Goal: Navigation & Orientation: Find specific page/section

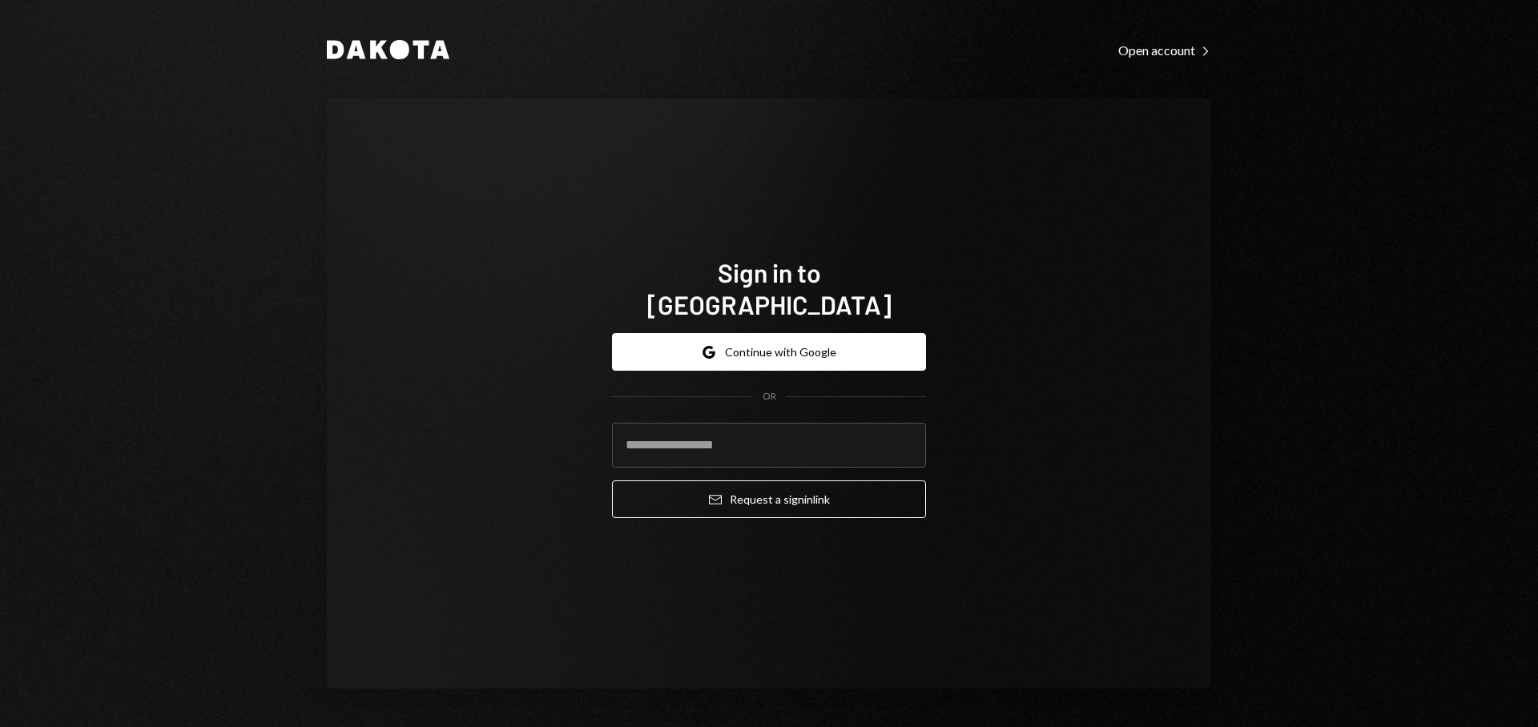
type input "**********"
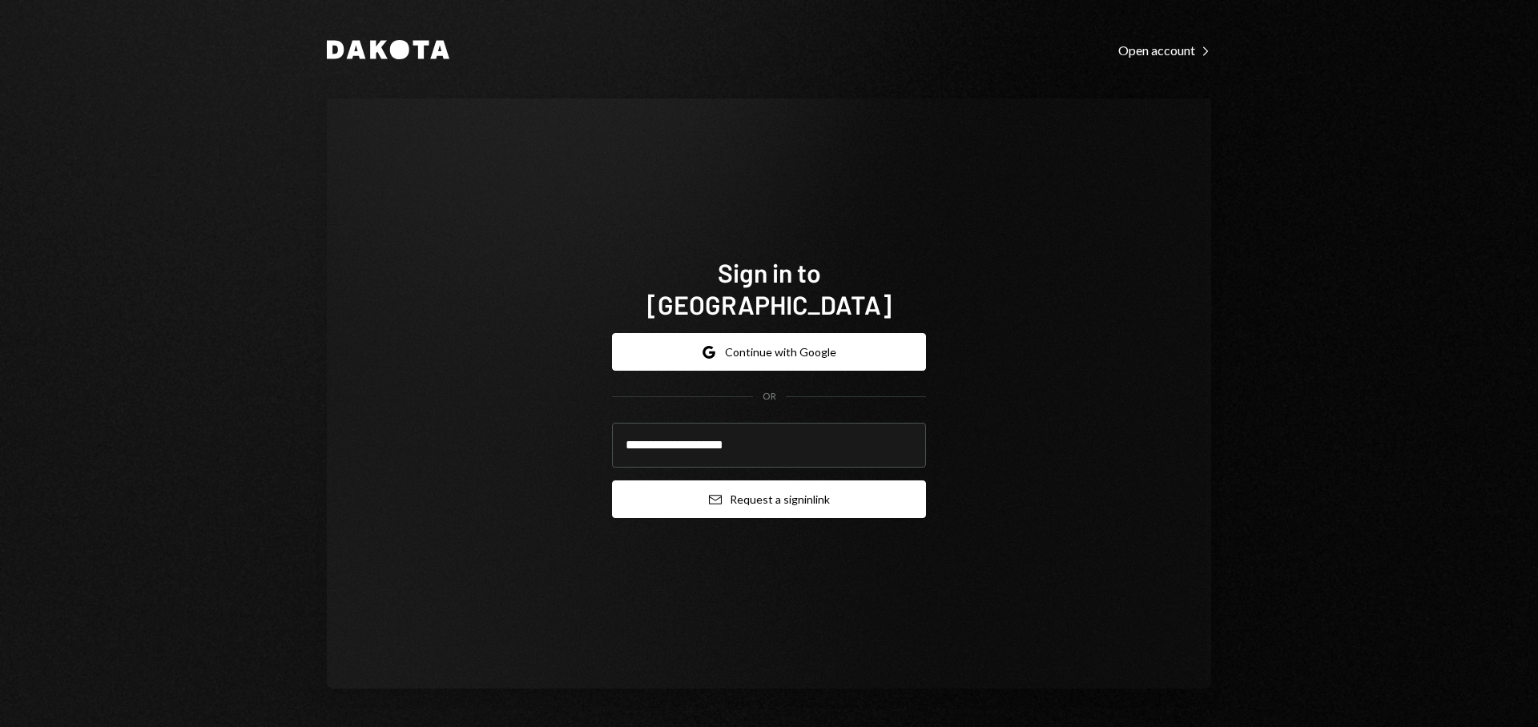
click at [733, 481] on button "Email Request a sign in link" at bounding box center [769, 499] width 314 height 38
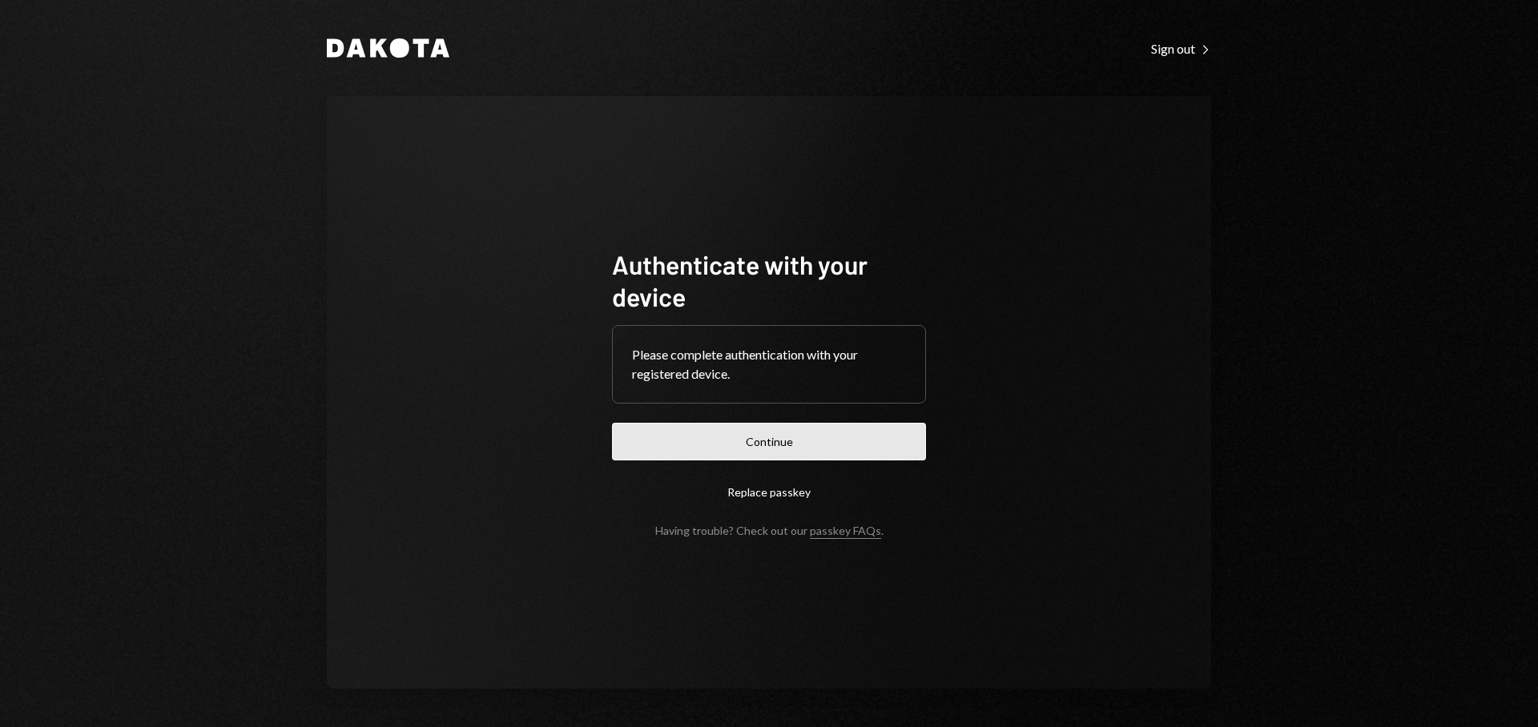
click at [849, 456] on button "Continue" at bounding box center [769, 442] width 314 height 38
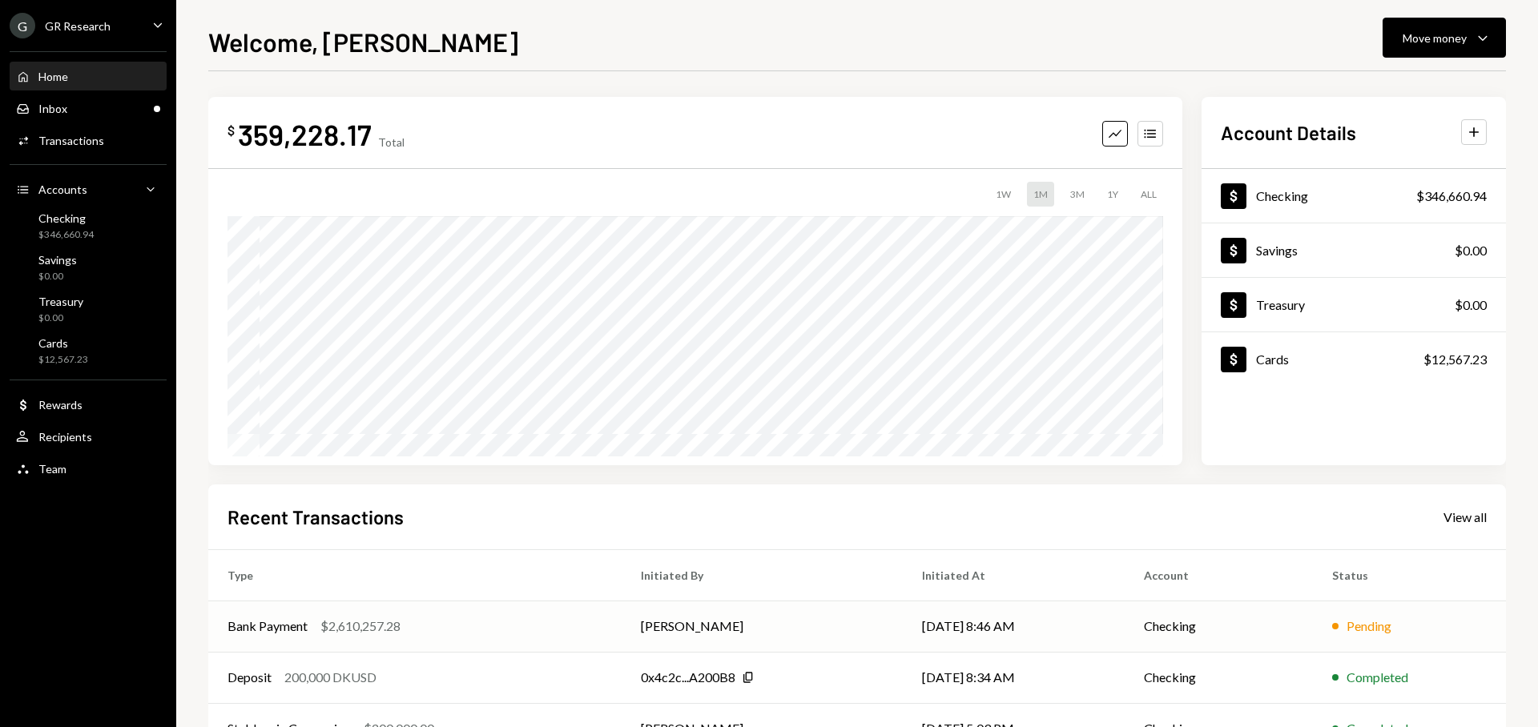
click at [985, 630] on td "[DATE] 8:46 AM" at bounding box center [1014, 626] width 222 height 51
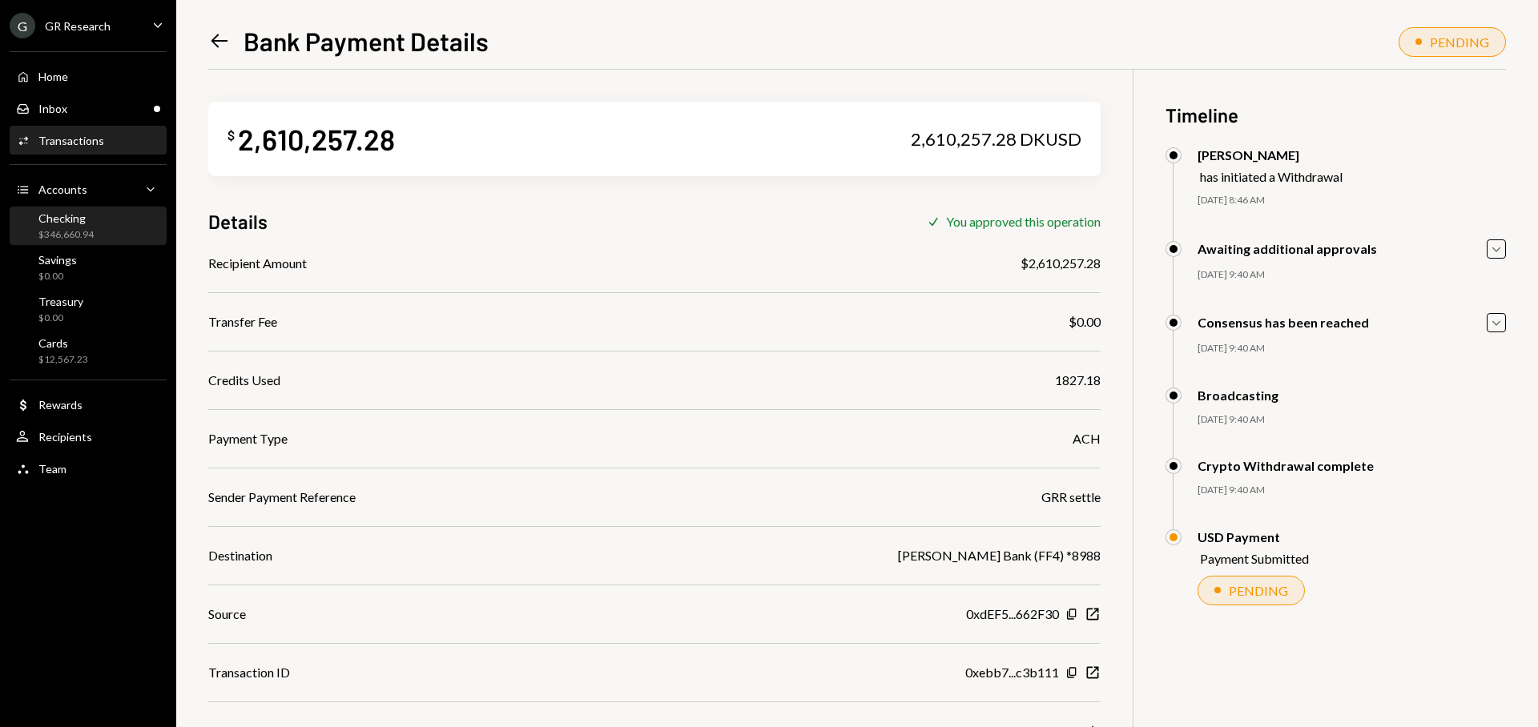
click at [92, 234] on div "$346,660.94" at bounding box center [65, 235] width 55 height 14
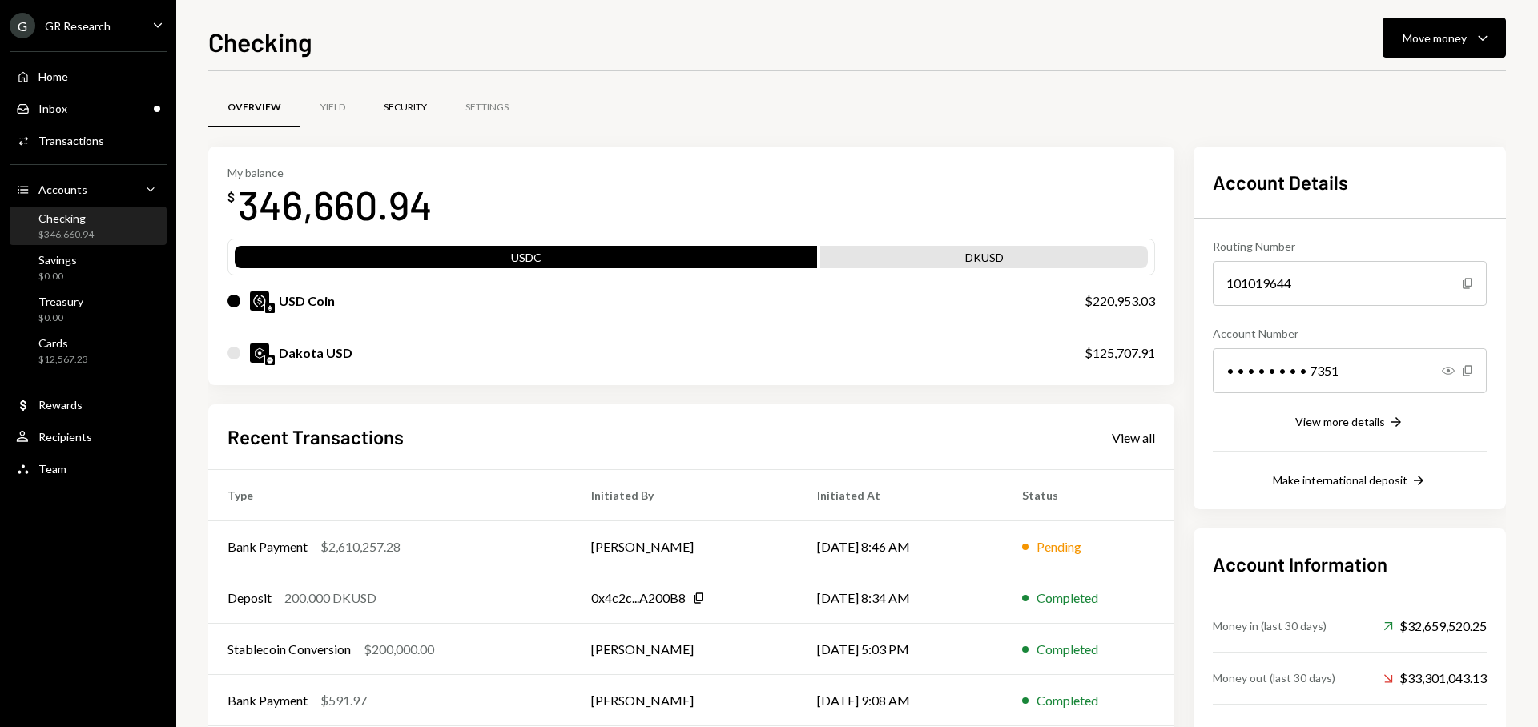
click at [412, 113] on div "Security" at bounding box center [405, 108] width 43 height 14
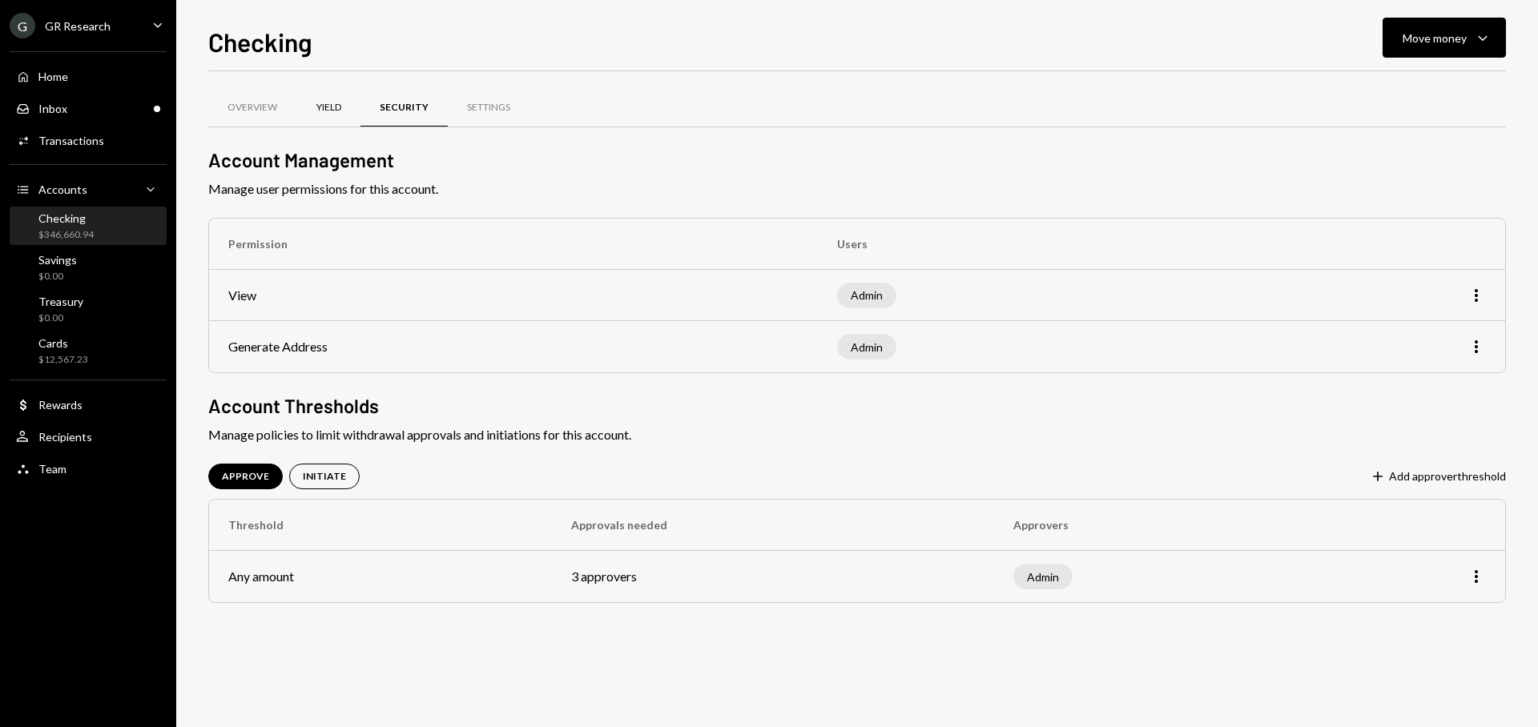
click at [332, 106] on div "Yield" at bounding box center [328, 108] width 25 height 14
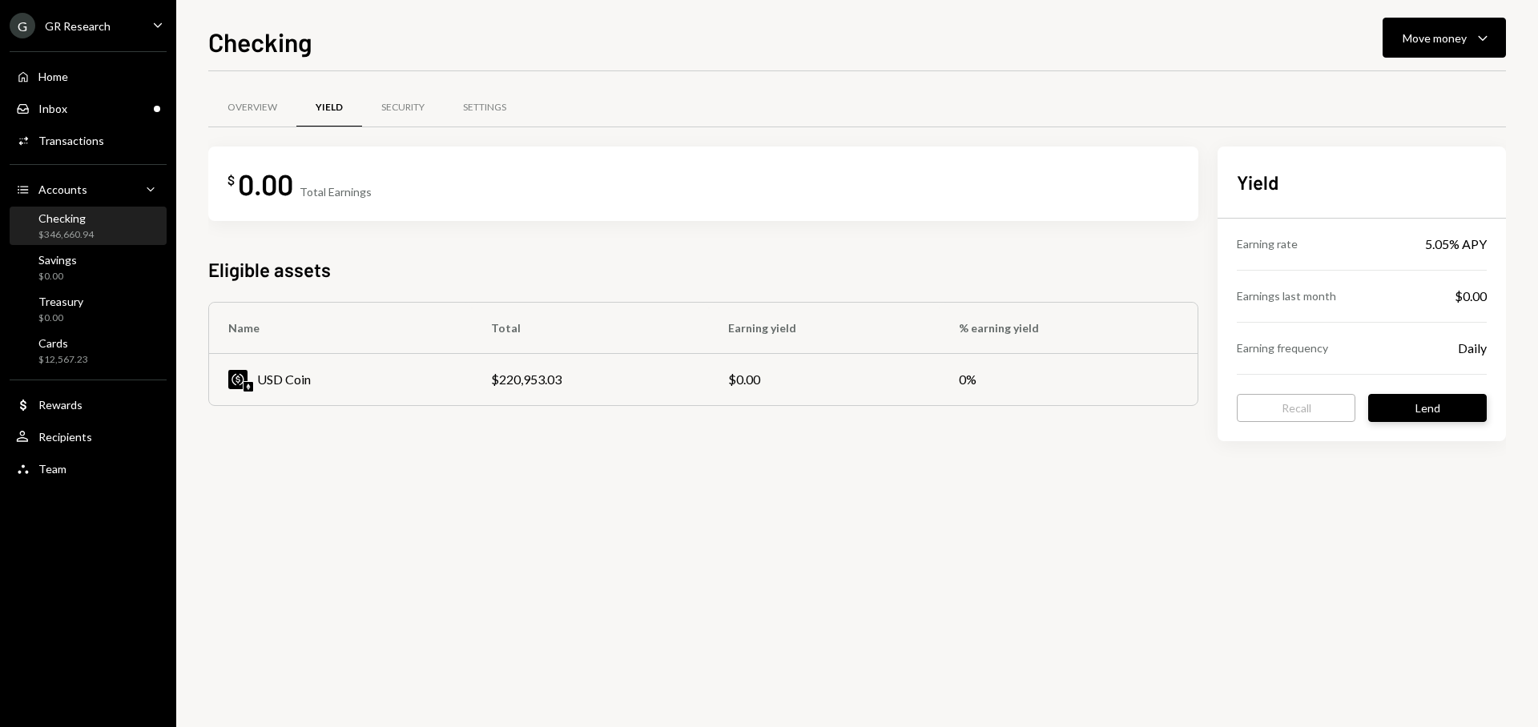
click at [1439, 405] on button "Lend" at bounding box center [1427, 408] width 119 height 28
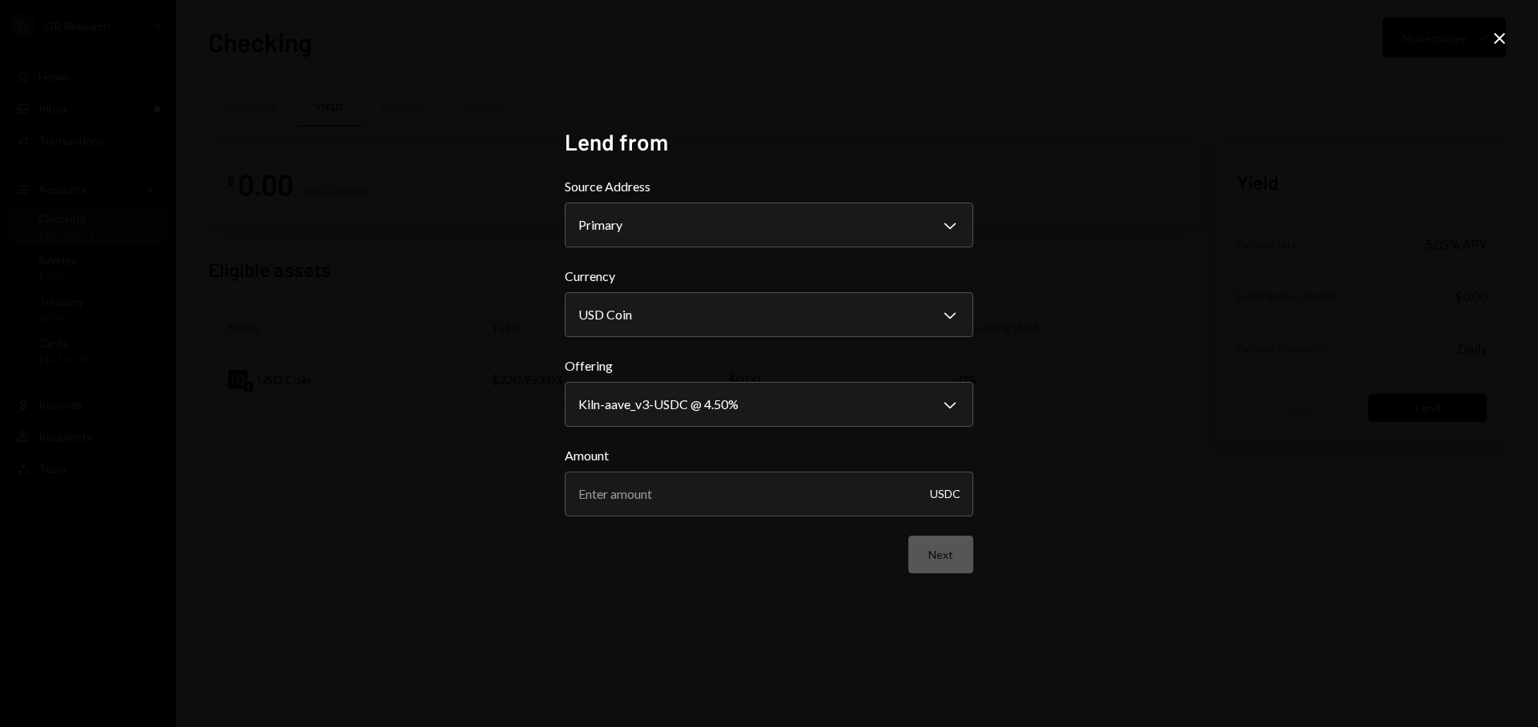
click at [1493, 45] on icon "Close" at bounding box center [1499, 38] width 19 height 19
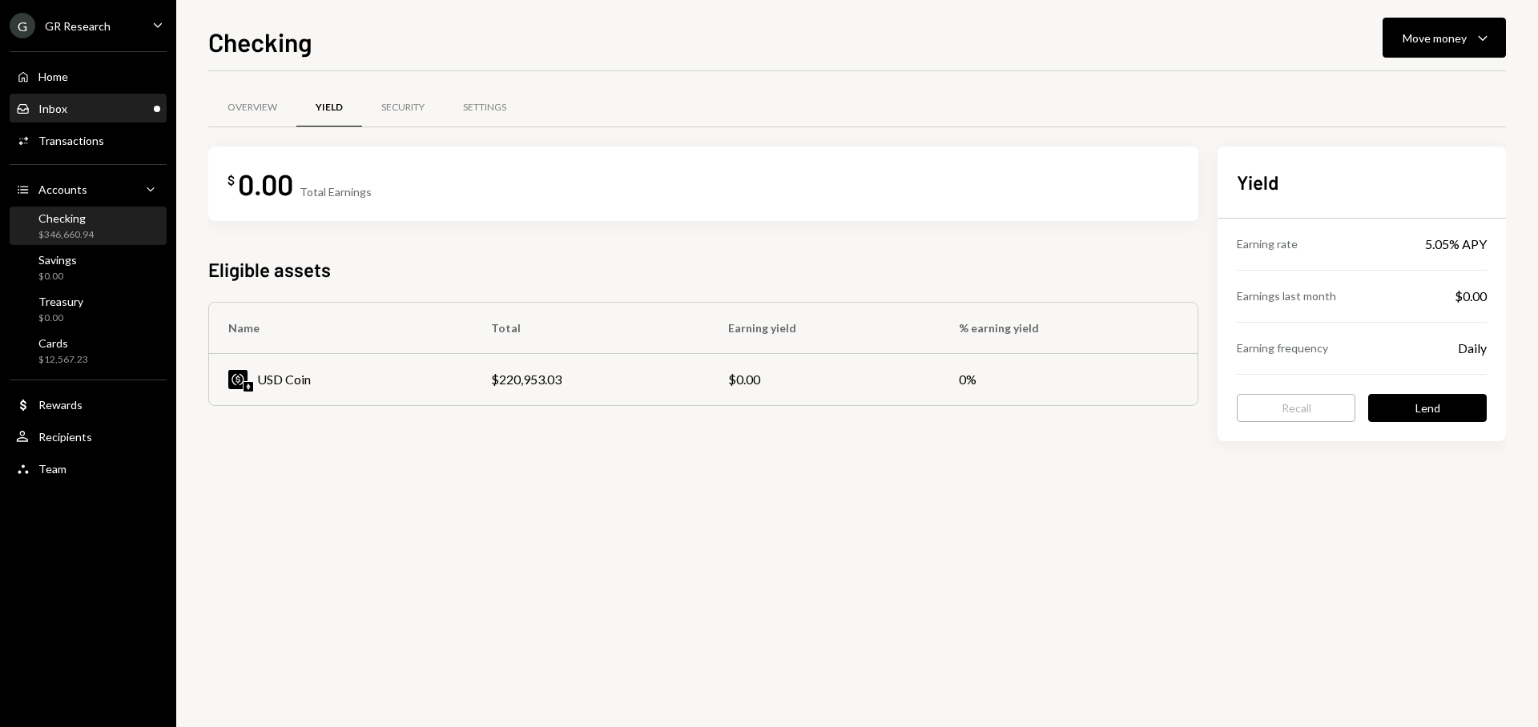
click at [119, 102] on div "Inbox Inbox" at bounding box center [88, 109] width 144 height 14
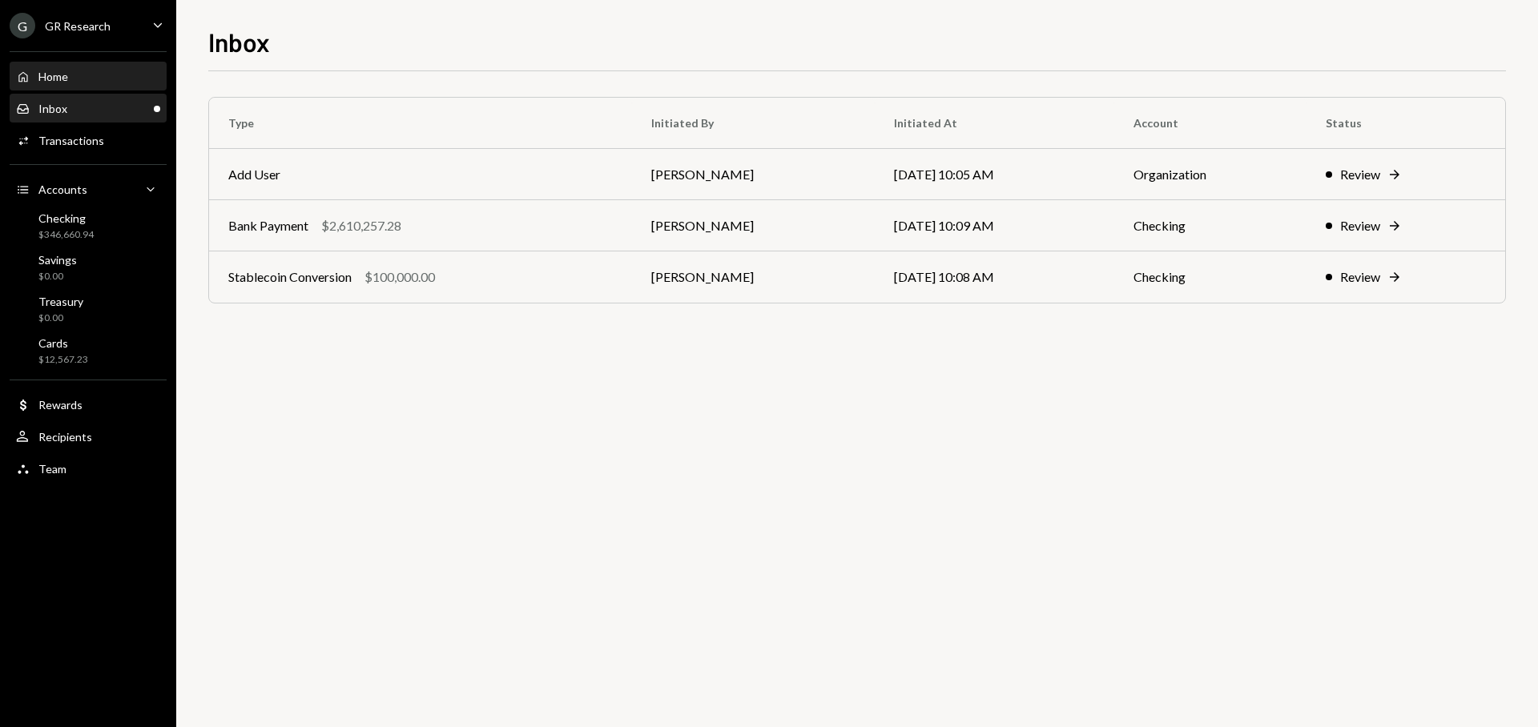
click at [109, 74] on div "Home Home" at bounding box center [88, 77] width 144 height 14
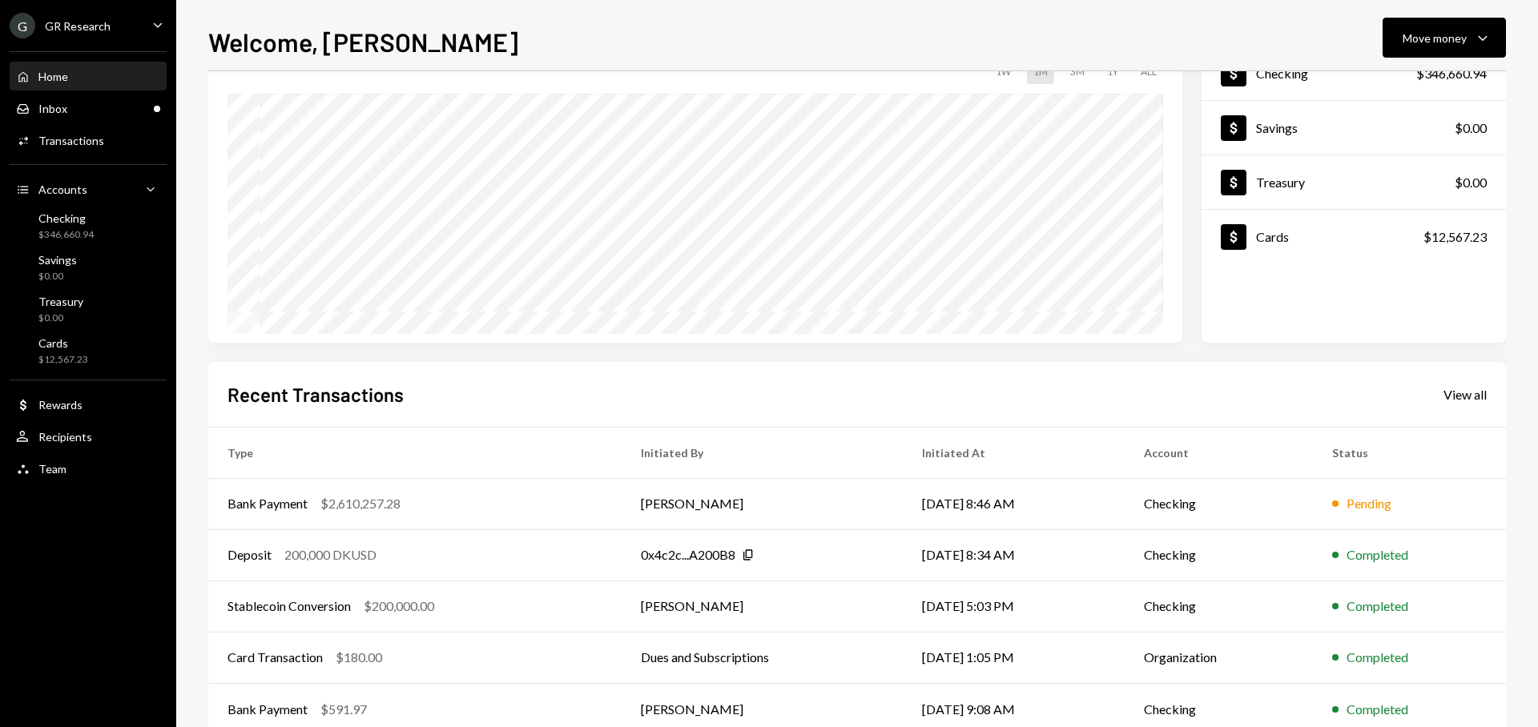
scroll to position [162, 0]
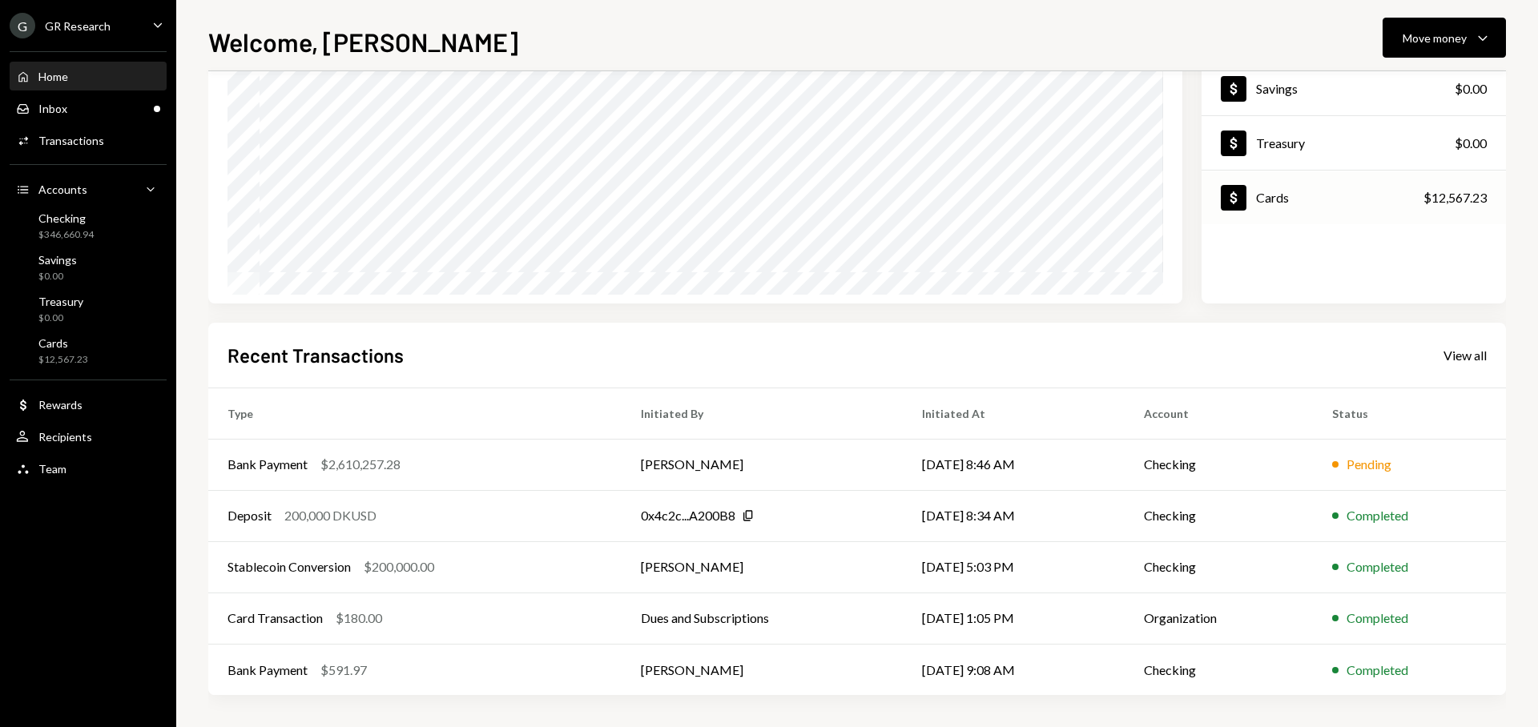
click at [1295, 204] on div "Dollar Cards $12,567.23" at bounding box center [1353, 198] width 304 height 52
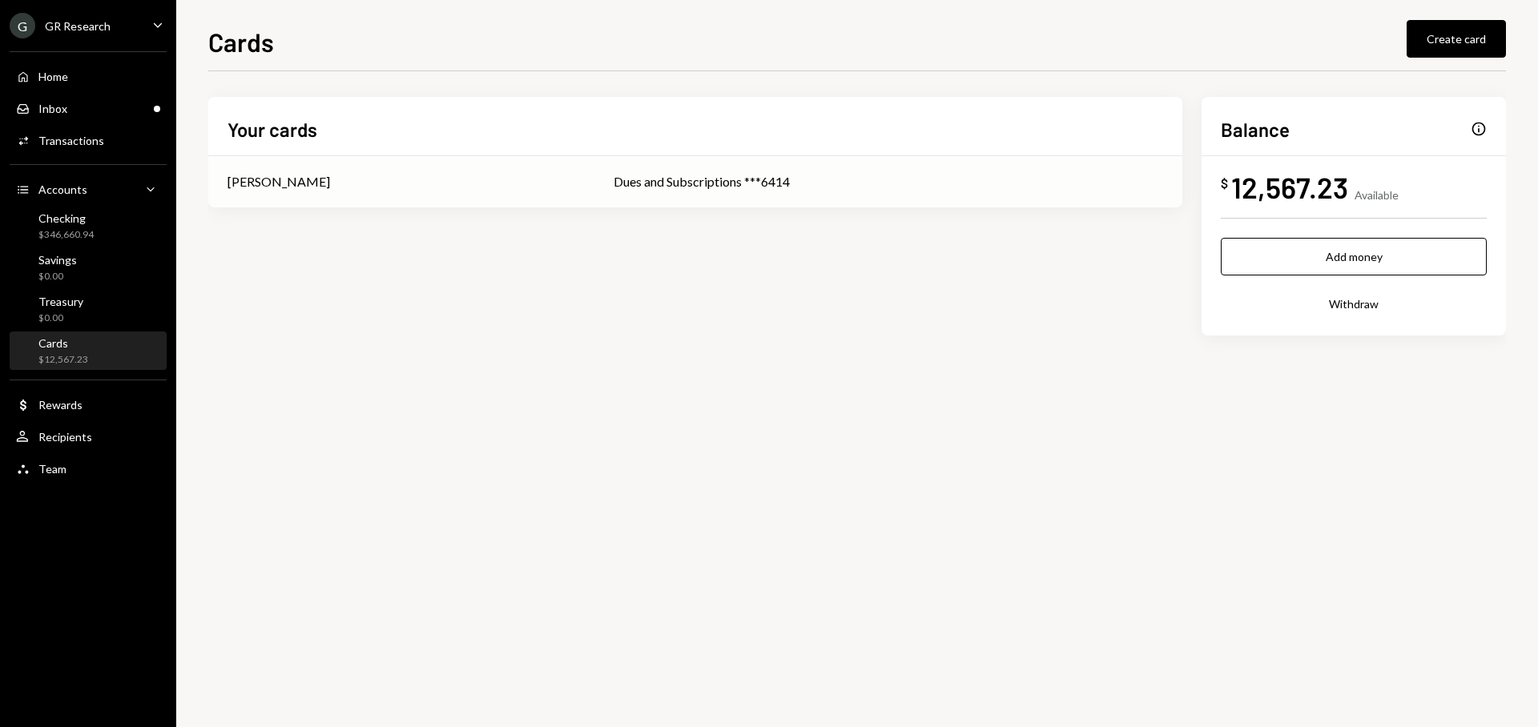
click at [444, 183] on div "[PERSON_NAME]" at bounding box center [401, 181] width 348 height 19
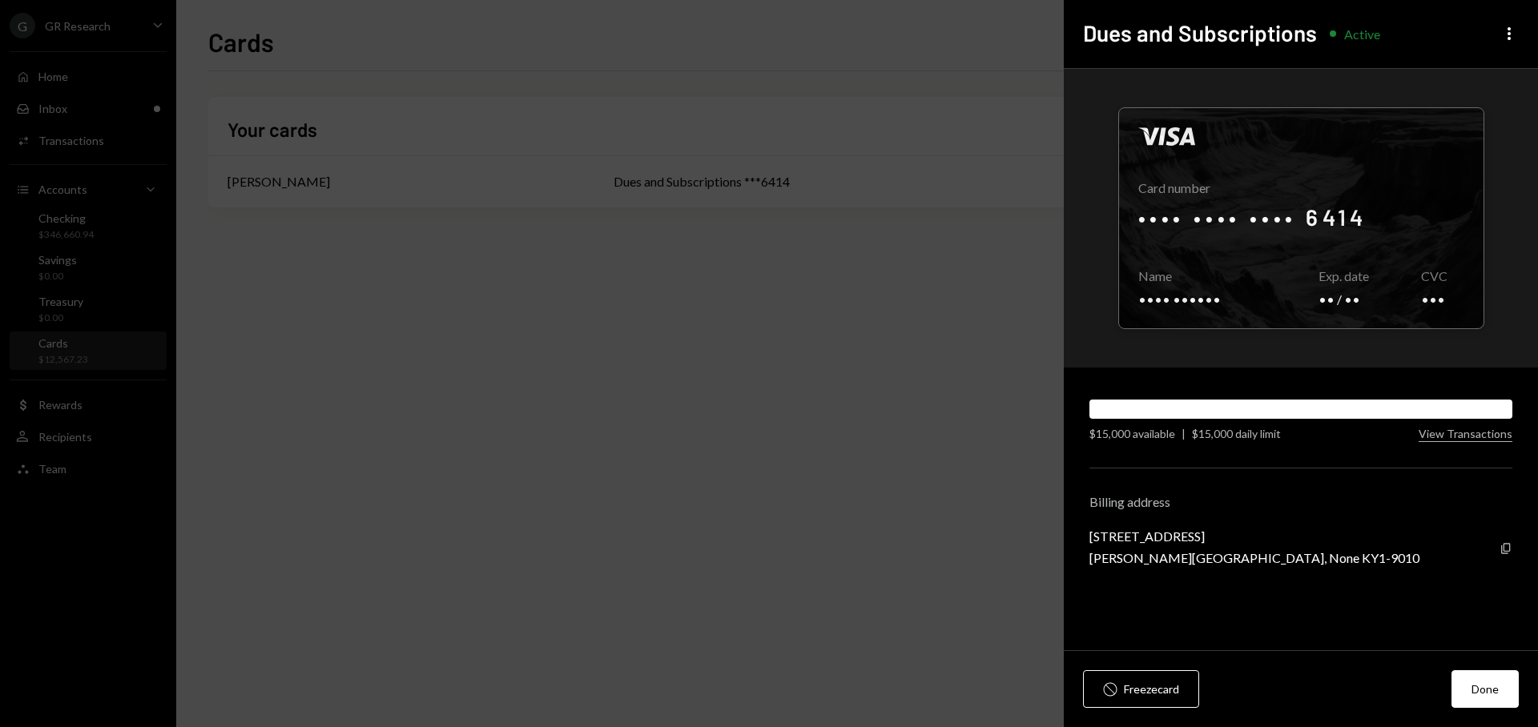
click at [1482, 441] on div "Visa Card number •••• •••• •••• 6414 Copy Name •••• •••••• Copy Exp. date •• / …" at bounding box center [1301, 360] width 474 height 582
click at [1479, 437] on button "View Transactions" at bounding box center [1465, 434] width 94 height 15
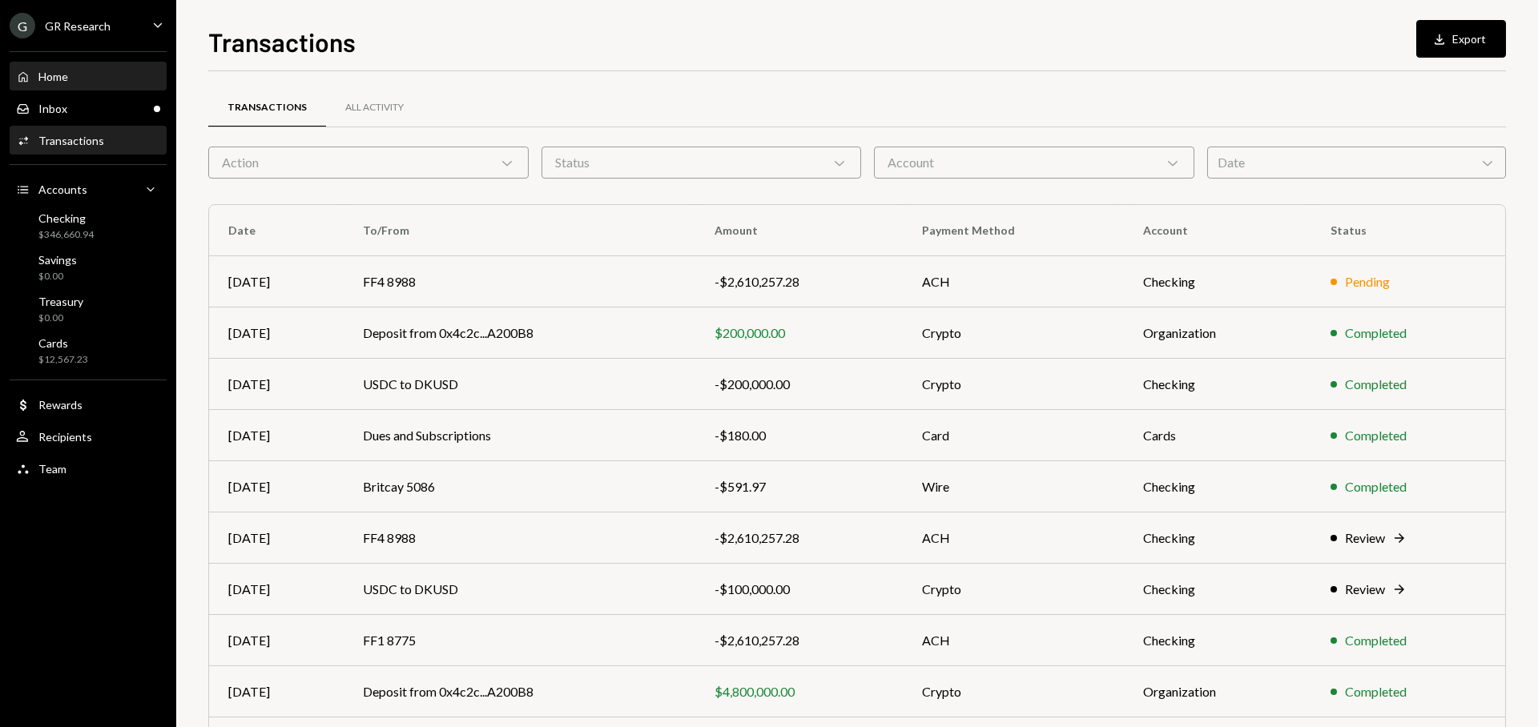
click at [74, 87] on div "Home Home" at bounding box center [88, 76] width 144 height 27
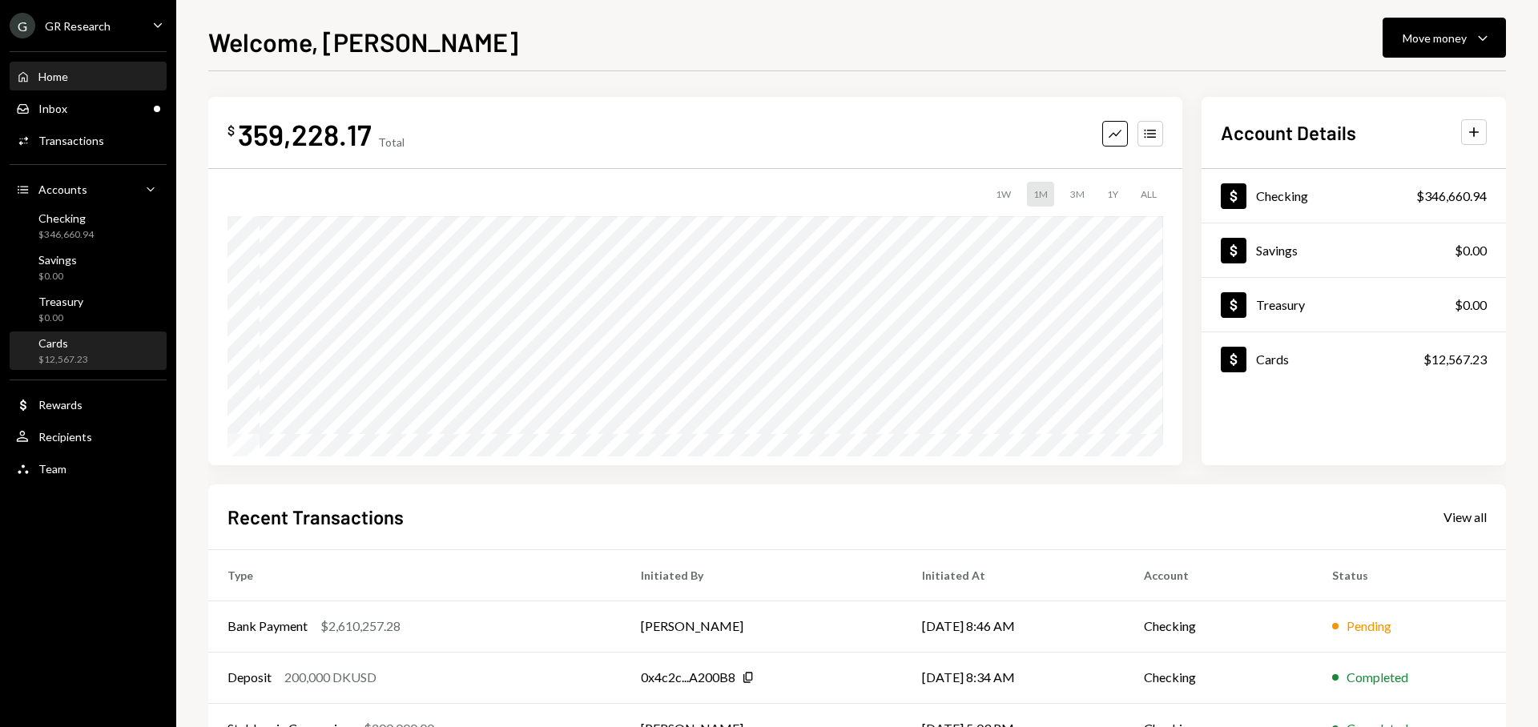
click at [107, 362] on div "Cards $12,567.23" at bounding box center [88, 351] width 144 height 30
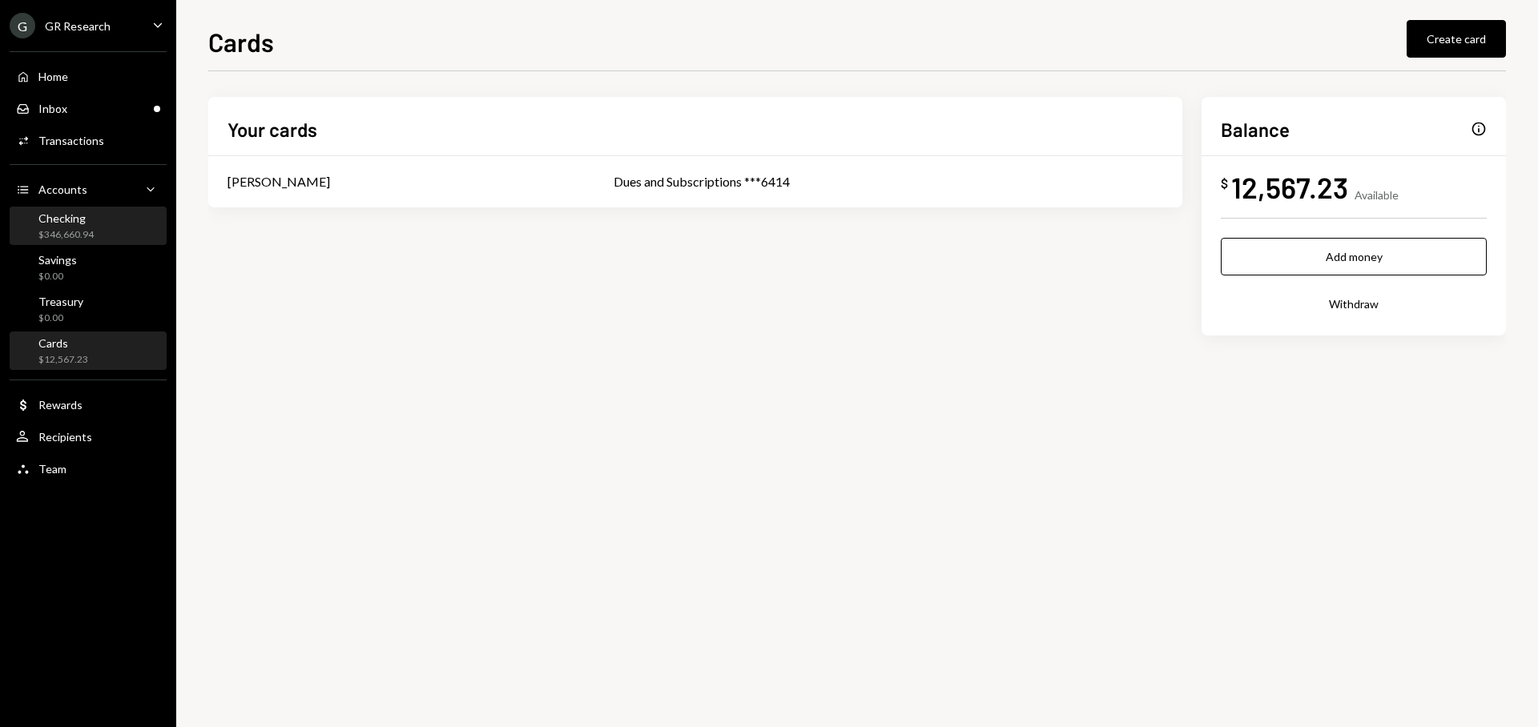
click at [96, 227] on div "Checking $346,660.94" at bounding box center [88, 226] width 144 height 30
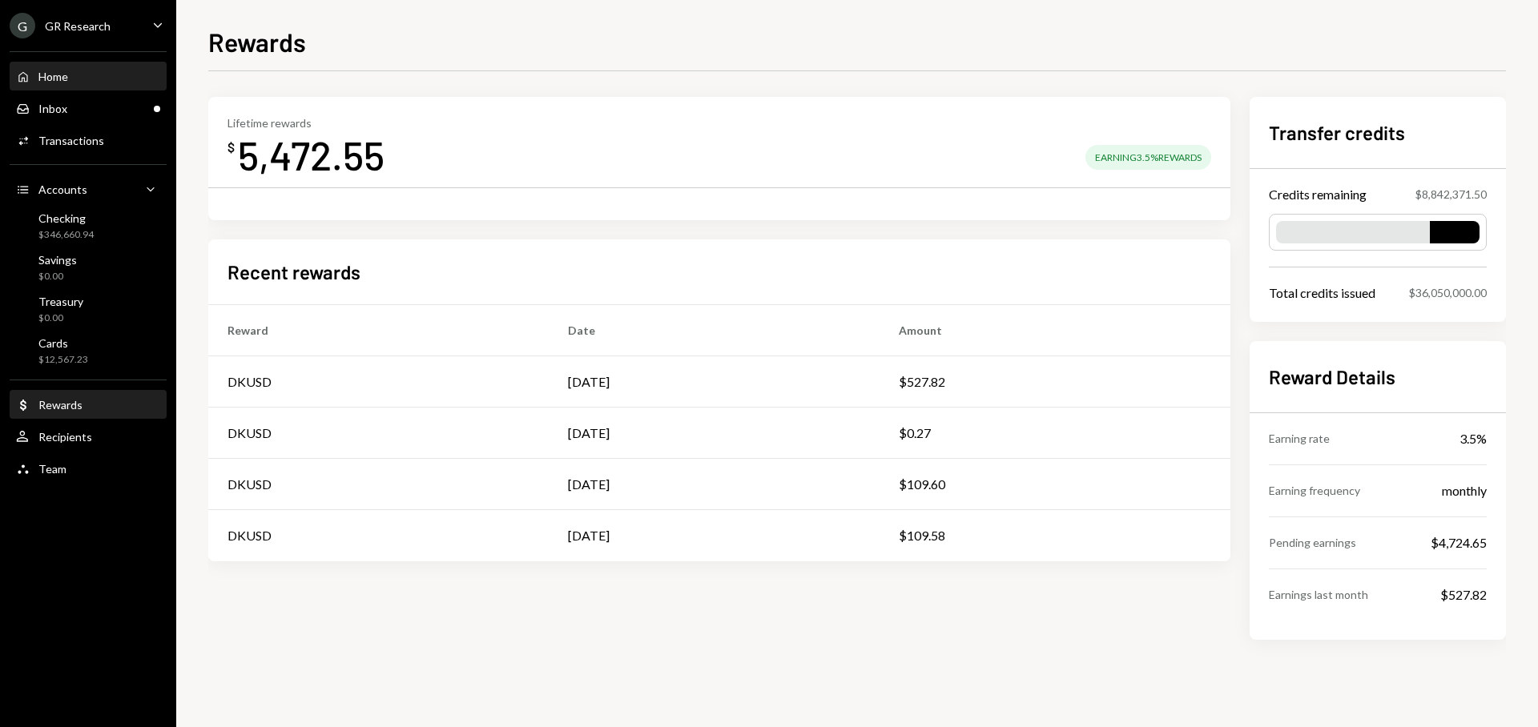
click at [53, 65] on div "Home Home" at bounding box center [88, 76] width 144 height 27
